Goal: Communication & Community: Answer question/provide support

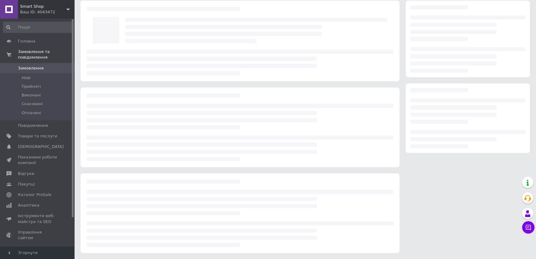
scroll to position [24, 0]
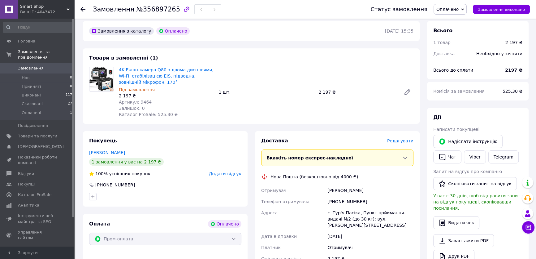
click at [183, 34] on div "Замовлення з каталогу Оплачено" at bounding box center [236, 31] width 297 height 10
click at [525, 229] on icon at bounding box center [528, 227] width 6 height 6
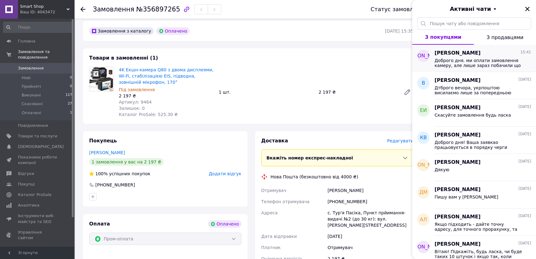
click at [480, 63] on span "Доброго дня. ми оплати замовлення камеру, але лише зараз побачили що відправка …" at bounding box center [479, 63] width 88 height 10
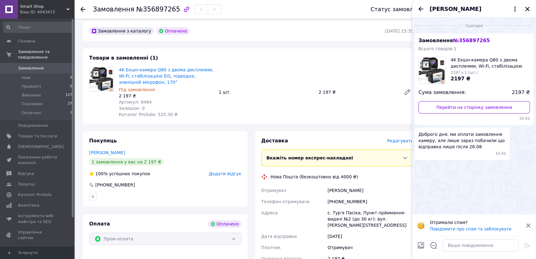
click at [390, 116] on div "4K Екшн-камера Q80 з двома дисплеями, Wi-Fi, стабілізацією EIS, підводна, зовні…" at bounding box center [266, 91] width 300 height 53
click at [340, 123] on div "Товари в замовленні (1) 4K Екшн-камера Q80 з двома дисплеями, Wi-Fi, стабілізац…" at bounding box center [251, 85] width 337 height 75
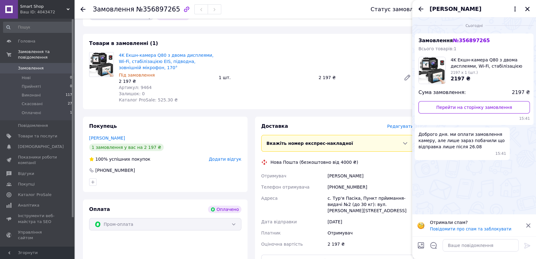
scroll to position [52, 0]
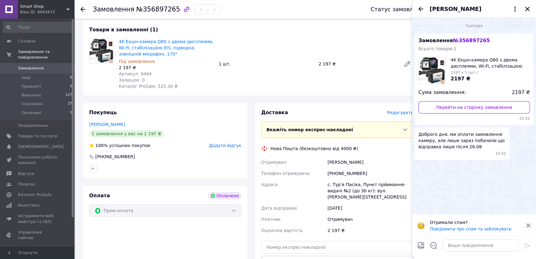
click at [347, 161] on div "[PERSON_NAME]" at bounding box center [370, 161] width 89 height 11
click at [366, 175] on div "[PHONE_NUMBER]" at bounding box center [370, 173] width 89 height 11
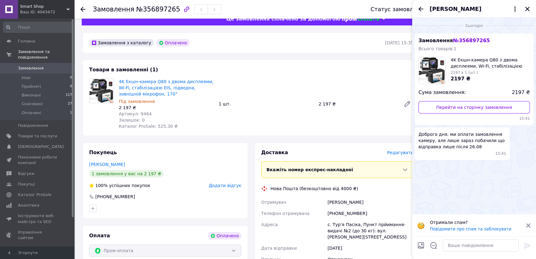
scroll to position [0, 0]
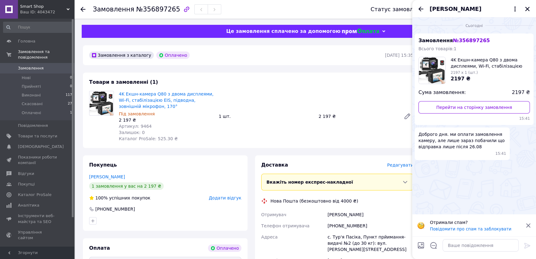
click at [468, 145] on span "Доброго дня. ми оплати замовлення камеру, але лише зараз побачили що відправка …" at bounding box center [463, 140] width 88 height 19
click at [468, 144] on span "Доброго дня. ми оплати замовлення камеру, але лише зараз побачили що відправка …" at bounding box center [463, 140] width 88 height 19
drag, startPoint x: 468, startPoint y: 144, endPoint x: 426, endPoint y: 138, distance: 42.3
click at [426, 138] on span "Доброго дня. ми оплати замовлення камеру, але лише зараз побачили що відправка …" at bounding box center [463, 140] width 88 height 19
click at [426, 137] on span "Доброго дня. ми оплати замовлення камеру, але лише зараз побачили що відправка …" at bounding box center [463, 140] width 88 height 19
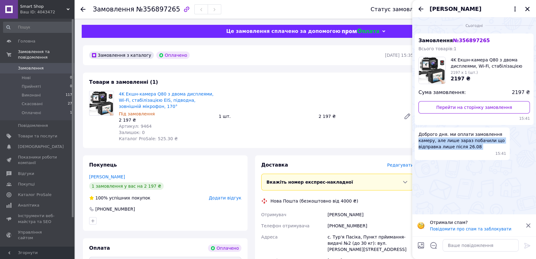
drag, startPoint x: 426, startPoint y: 137, endPoint x: 473, endPoint y: 143, distance: 47.4
click at [473, 143] on span "Доброго дня. ми оплати замовлення камеру, але лише зараз побачили що відправка …" at bounding box center [463, 140] width 88 height 19
drag, startPoint x: 473, startPoint y: 143, endPoint x: 421, endPoint y: 136, distance: 52.2
click at [421, 136] on span "Доброго дня. ми оплати замовлення камеру, але лише зараз побачили що відправка …" at bounding box center [463, 140] width 88 height 19
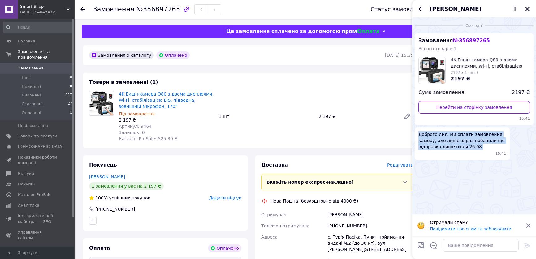
click at [421, 136] on span "Доброго дня. ми оплати замовлення камеру, але лише зараз побачили що відправка …" at bounding box center [463, 140] width 88 height 19
drag, startPoint x: 421, startPoint y: 136, endPoint x: 471, endPoint y: 150, distance: 51.3
click at [471, 150] on div "Доброго дня. ми оплати замовлення камеру, але лише зараз побачили що відправка …" at bounding box center [462, 143] width 95 height 33
drag, startPoint x: 471, startPoint y: 147, endPoint x: 475, endPoint y: 146, distance: 4.5
click at [471, 147] on span "Доброго дня. ми оплати замовлення камеру, але лише зараз побачили що відправка …" at bounding box center [463, 140] width 88 height 19
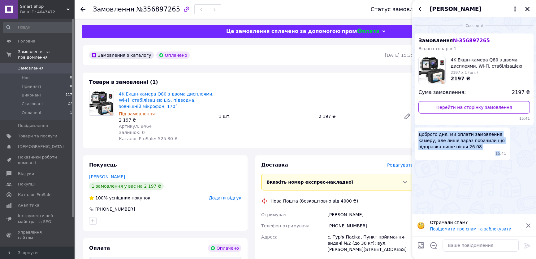
click at [475, 146] on span "Доброго дня. ми оплати замовлення камеру, але лише зараз побачили що відправка …" at bounding box center [463, 140] width 88 height 19
drag, startPoint x: 475, startPoint y: 146, endPoint x: 428, endPoint y: 139, distance: 48.2
click at [428, 139] on span "Доброго дня. ми оплати замовлення камеру, але лише зараз побачили що відправка …" at bounding box center [463, 140] width 88 height 19
drag, startPoint x: 428, startPoint y: 139, endPoint x: 470, endPoint y: 153, distance: 45.0
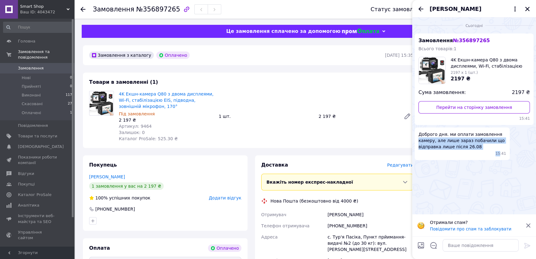
click at [470, 154] on div "Доброго дня. ми оплати замовлення камеру, але лише зараз побачили що відправка …" at bounding box center [462, 143] width 95 height 33
click at [471, 149] on span "Доброго дня. ми оплати замовлення камеру, але лише зараз побачили що відправка …" at bounding box center [463, 140] width 88 height 19
drag, startPoint x: 471, startPoint y: 149, endPoint x: 417, endPoint y: 134, distance: 55.7
click at [417, 134] on div "Доброго дня. ми оплати замовлення камеру, але лише зараз побачили що відправка …" at bounding box center [462, 143] width 95 height 33
click at [421, 134] on span "Доброго дня. ми оплати замовлення камеру, але лише зараз побачили що відправка …" at bounding box center [463, 140] width 88 height 19
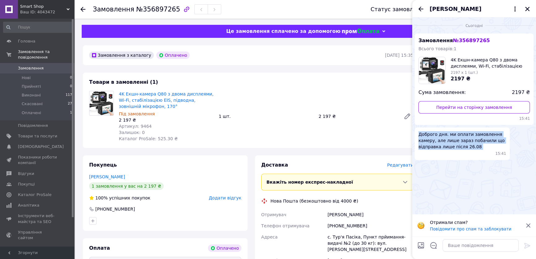
drag, startPoint x: 421, startPoint y: 134, endPoint x: 475, endPoint y: 149, distance: 56.4
click at [474, 149] on span "Доброго дня. ми оплати замовлення камеру, але лише зараз побачили що відправка …" at bounding box center [463, 140] width 88 height 19
click at [476, 148] on span "Доброго дня. ми оплати замовлення камеру, але лише зараз побачили що відправка …" at bounding box center [463, 140] width 88 height 19
click at [376, 148] on div "Замовлення з каталогу Оплачено [DATE] 15:35 Товари в замовленні (1) 4K Екшн-кам…" at bounding box center [251, 252] width 344 height 415
click at [425, 136] on span "Доброго дня. ми оплати замовлення камеру, але лише зараз побачили що відправка …" at bounding box center [463, 140] width 88 height 19
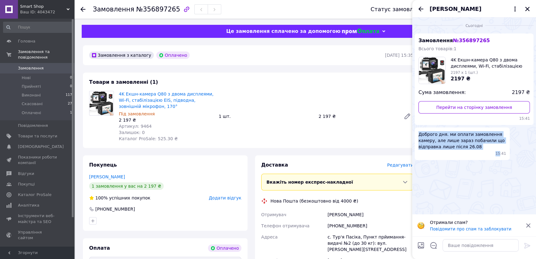
drag, startPoint x: 425, startPoint y: 136, endPoint x: 474, endPoint y: 154, distance: 52.6
click at [473, 154] on div "Доброго дня. ми оплати замовлення камеру, але лише зараз побачили що відправка …" at bounding box center [462, 143] width 95 height 33
click at [470, 146] on span "Доброго дня. ми оплати замовлення камеру, але лише зараз побачили що відправка …" at bounding box center [463, 140] width 88 height 19
drag, startPoint x: 470, startPoint y: 146, endPoint x: 413, endPoint y: 137, distance: 57.8
click at [413, 137] on div "Сьогодні Замовлення № 356897265 Всього товарів: 1 4K Екшн-камера Q80 з двома ди…" at bounding box center [474, 89] width 124 height 145
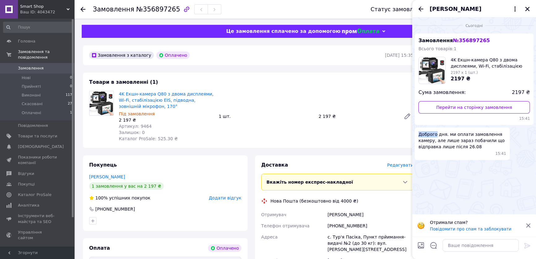
click at [427, 133] on span "Доброго дня. ми оплати замовлення камеру, але лише зараз побачили що відправка …" at bounding box center [463, 140] width 88 height 19
drag, startPoint x: 427, startPoint y: 133, endPoint x: 464, endPoint y: 142, distance: 37.4
click at [464, 142] on span "Доброго дня. ми оплати замовлення камеру, але лише зараз побачили що відправка …" at bounding box center [463, 140] width 88 height 19
click at [476, 147] on span "Доброго дня. ми оплати замовлення камеру, але лише зараз побачили що відправка …" at bounding box center [463, 140] width 88 height 19
drag, startPoint x: 470, startPoint y: 147, endPoint x: 425, endPoint y: 134, distance: 46.3
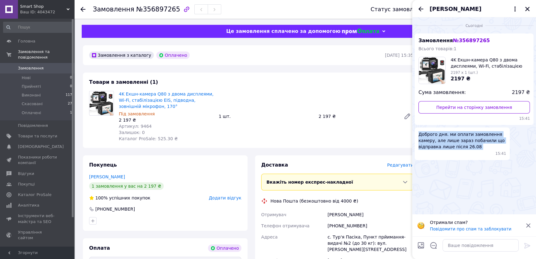
click at [425, 134] on span "Доброго дня. ми оплати замовлення камеру, але лише зараз побачили що відправка …" at bounding box center [463, 140] width 88 height 19
drag, startPoint x: 425, startPoint y: 134, endPoint x: 471, endPoint y: 151, distance: 48.3
click at [469, 151] on div "Доброго дня. ми оплати замовлення камеру, але лише зараз побачили що відправка …" at bounding box center [462, 143] width 95 height 33
click at [351, 140] on div "4K Екшн-камера Q80 з двома дисплеями, Wi-Fi, стабілізацією EIS, підводна, зовні…" at bounding box center [266, 115] width 300 height 53
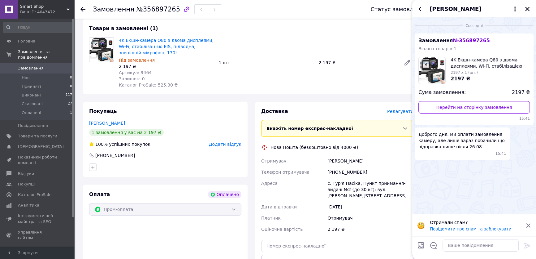
scroll to position [56, 0]
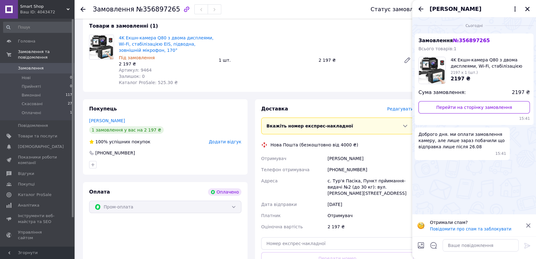
click at [399, 163] on div "[PERSON_NAME]" at bounding box center [370, 158] width 89 height 11
click at [343, 179] on div "с. Тур'я Пасіка, Пункт прйимання-видачі №2 (до 30 кг): вул. [PERSON_NAME][STREE…" at bounding box center [370, 187] width 89 height 24
click at [351, 186] on div "с. Тур'я Пасіка, Пункт прйимання-видачі №2 (до 30 кг): вул. [PERSON_NAME][STREE…" at bounding box center [370, 187] width 89 height 24
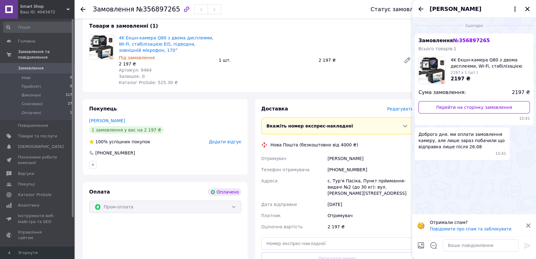
click at [347, 181] on div "с. Тур'я Пасіка, Пункт прйимання-видачі №2 (до 30 кг): вул. [PERSON_NAME][STREE…" at bounding box center [370, 187] width 89 height 24
click at [365, 186] on div "с. Тур'я Пасіка, Пункт прйимання-видачі №2 (до 30 кг): вул. [PERSON_NAME][STREE…" at bounding box center [370, 187] width 89 height 24
click at [352, 181] on div "с. Тур'я Пасіка, Пункт прйимання-видачі №2 (до 30 кг): вул. [PERSON_NAME][STREE…" at bounding box center [370, 187] width 89 height 24
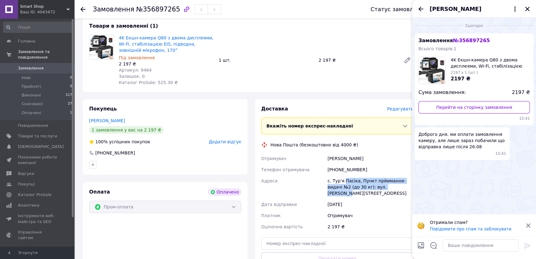
drag, startPoint x: 352, startPoint y: 181, endPoint x: 376, endPoint y: 189, distance: 25.3
click at [375, 190] on div "с. Тур'я Пасіка, Пункт прйимання-видачі №2 (до 30 кг): вул. [PERSON_NAME][STREE…" at bounding box center [370, 187] width 89 height 24
click at [377, 188] on div "с. Тур'я Пасіка, Пункт прйимання-видачі №2 (до 30 кг): вул. [PERSON_NAME][STREE…" at bounding box center [370, 187] width 89 height 24
click at [349, 180] on div "с. Тур'я Пасіка, Пункт прйимання-видачі №2 (до 30 кг): вул. [PERSON_NAME][STREE…" at bounding box center [370, 187] width 89 height 24
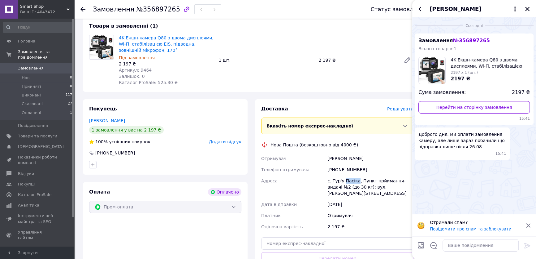
click at [349, 180] on div "с. Тур'я Пасіка, Пункт прйимання-видачі №2 (до 30 кг): вул. [PERSON_NAME][STREE…" at bounding box center [370, 187] width 89 height 24
click at [386, 166] on div "[PHONE_NUMBER]" at bounding box center [370, 169] width 89 height 11
click at [373, 182] on div "с. Тур'я Пасіка, Пункт прйимання-видачі №2 (до 30 кг): вул. [PERSON_NAME][STREE…" at bounding box center [370, 187] width 89 height 24
drag, startPoint x: 373, startPoint y: 182, endPoint x: 379, endPoint y: 187, distance: 7.9
click at [378, 187] on div "с. Тур'я Пасіка, Пункт прйимання-видачі №2 (до 30 кг): вул. [PERSON_NAME][STREE…" at bounding box center [370, 187] width 89 height 24
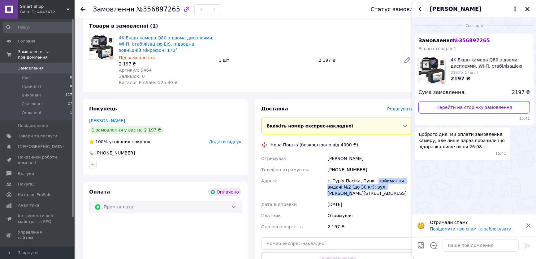
click at [379, 187] on div "с. Тур'я Пасіка, Пункт прйимання-видачі №2 (до 30 кг): вул. [PERSON_NAME][STREE…" at bounding box center [370, 187] width 89 height 24
drag, startPoint x: 379, startPoint y: 187, endPoint x: 336, endPoint y: 179, distance: 43.2
click at [336, 179] on div "с. Тур'я Пасіка, Пункт прйимання-видачі №2 (до 30 кг): вул. [PERSON_NAME][STREE…" at bounding box center [370, 187] width 89 height 24
drag, startPoint x: 336, startPoint y: 179, endPoint x: 387, endPoint y: 185, distance: 51.2
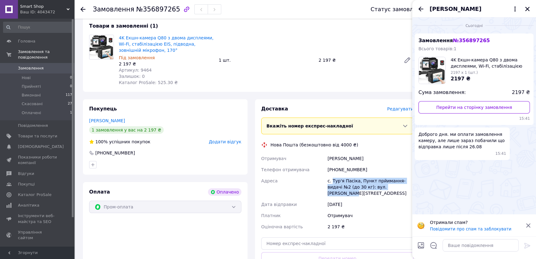
click at [386, 186] on div "с. Тур'я Пасіка, Пункт прйимання-видачі №2 (до 30 кг): вул. [PERSON_NAME][STREE…" at bounding box center [370, 187] width 89 height 24
click at [393, 186] on div "с. Тур'я Пасіка, Пункт прйимання-видачі №2 (до 30 кг): вул. [PERSON_NAME][STREE…" at bounding box center [370, 187] width 89 height 24
drag, startPoint x: 393, startPoint y: 186, endPoint x: 341, endPoint y: 182, distance: 52.8
click at [341, 182] on div "с. Тур'я Пасіка, Пункт прйимання-видачі №2 (до 30 кг): вул. [PERSON_NAME][STREE…" at bounding box center [370, 187] width 89 height 24
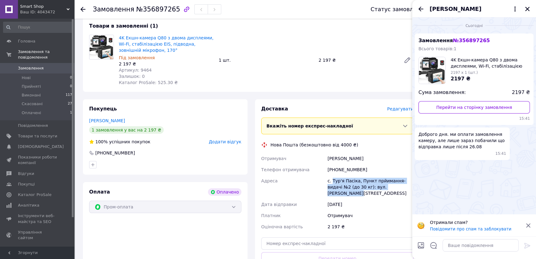
drag, startPoint x: 341, startPoint y: 182, endPoint x: 391, endPoint y: 186, distance: 50.3
click at [391, 186] on div "с. Тур'я Пасіка, Пункт прйимання-видачі №2 (до 30 кг): вул. [PERSON_NAME][STREE…" at bounding box center [370, 187] width 89 height 24
drag, startPoint x: 392, startPoint y: 186, endPoint x: 328, endPoint y: 181, distance: 64.3
click at [328, 181] on div "с. Тур'я Пасіка, Пункт прйимання-видачі №2 (до 30 кг): вул. [PERSON_NAME][STREE…" at bounding box center [370, 187] width 89 height 24
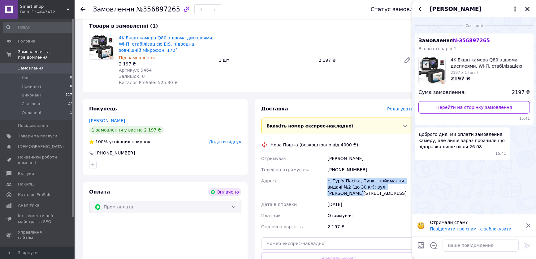
click at [328, 181] on div "с. Тур'я Пасіка, Пункт прйимання-видачі №2 (до 30 кг): вул. [PERSON_NAME][STREE…" at bounding box center [370, 187] width 89 height 24
drag, startPoint x: 328, startPoint y: 181, endPoint x: 399, endPoint y: 186, distance: 71.1
click at [399, 186] on div "с. Тур'я Пасіка, Пункт прйимання-видачі №2 (до 30 кг): вул. [PERSON_NAME][STREE…" at bounding box center [370, 187] width 89 height 24
click at [395, 187] on div "с. Тур'я Пасіка, Пункт прйимання-видачі №2 (до 30 кг): вул. [PERSON_NAME][STREE…" at bounding box center [370, 187] width 89 height 24
drag, startPoint x: 395, startPoint y: 187, endPoint x: 328, endPoint y: 180, distance: 67.6
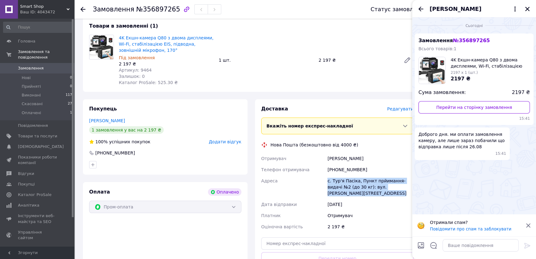
click at [328, 180] on div "с. Тур'я Пасіка, Пункт прйимання-видачі №2 (до 30 кг): вул. [PERSON_NAME][STREE…" at bounding box center [370, 187] width 89 height 24
drag, startPoint x: 328, startPoint y: 180, endPoint x: 403, endPoint y: 189, distance: 75.2
click at [403, 189] on div "с. Тур'я Пасіка, Пункт прйимання-видачі №2 (до 30 кг): вул. [PERSON_NAME][STREE…" at bounding box center [370, 187] width 89 height 24
click at [389, 188] on div "с. Тур'я Пасіка, Пункт прйимання-видачі №2 (до 30 кг): вул. [PERSON_NAME][STREE…" at bounding box center [370, 187] width 89 height 24
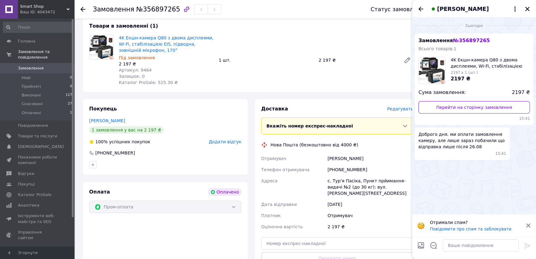
click at [144, 70] on span "Артикул: 9464" at bounding box center [135, 70] width 33 height 5
copy span "9464"
click at [304, 84] on div "4K Екшн-камера Q80 з двома дисплеями, Wi-Fi, стабілізацією EIS, підводна, зовні…" at bounding box center [266, 59] width 300 height 53
click at [527, 9] on icon "Закрити" at bounding box center [527, 9] width 4 height 4
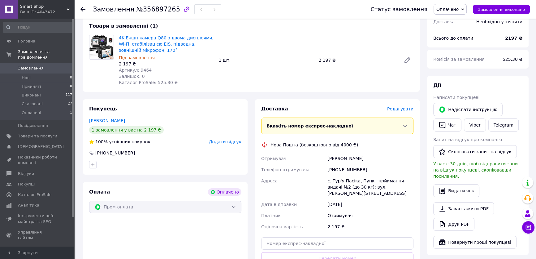
click at [143, 68] on span "Артикул: 9464" at bounding box center [135, 70] width 33 height 5
copy span "9464"
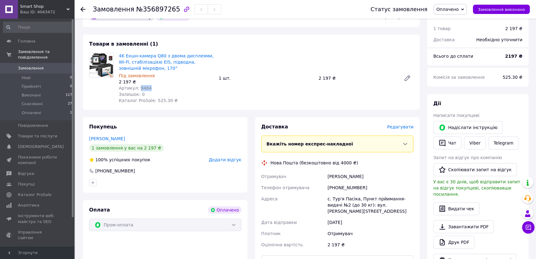
scroll to position [28, 0]
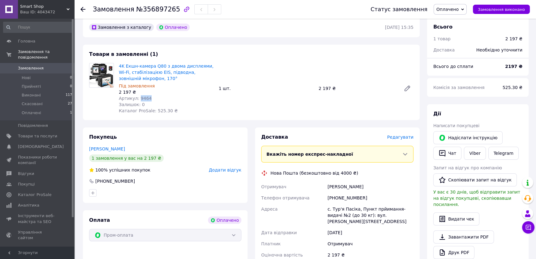
click at [43, 65] on span "Замовлення" at bounding box center [37, 68] width 39 height 6
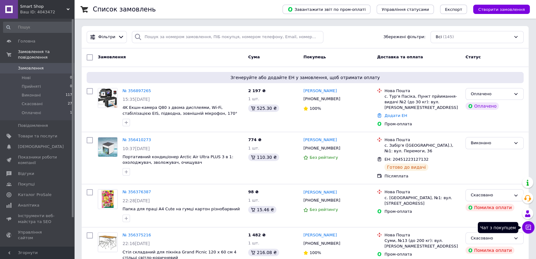
click at [526, 227] on icon at bounding box center [528, 227] width 6 height 6
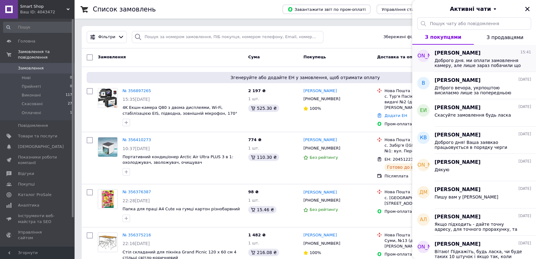
click at [464, 64] on span "Доброго дня. ми оплати замовлення камеру, але лише зараз побачили що відправка …" at bounding box center [479, 63] width 88 height 10
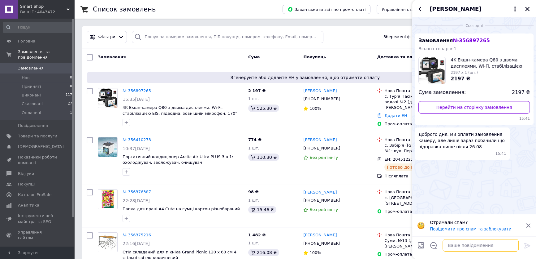
click at [463, 241] on textarea at bounding box center [481, 245] width 76 height 12
type textarea "не переживайте, то помилка прому :)"
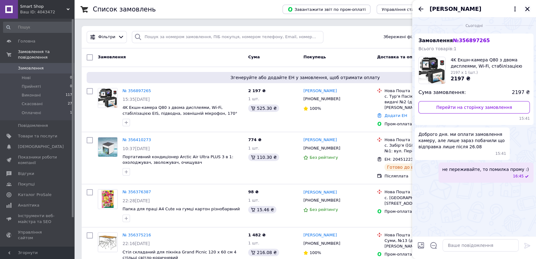
click at [528, 6] on icon "Закрити" at bounding box center [528, 9] width 6 height 6
